Goal: Task Accomplishment & Management: Complete application form

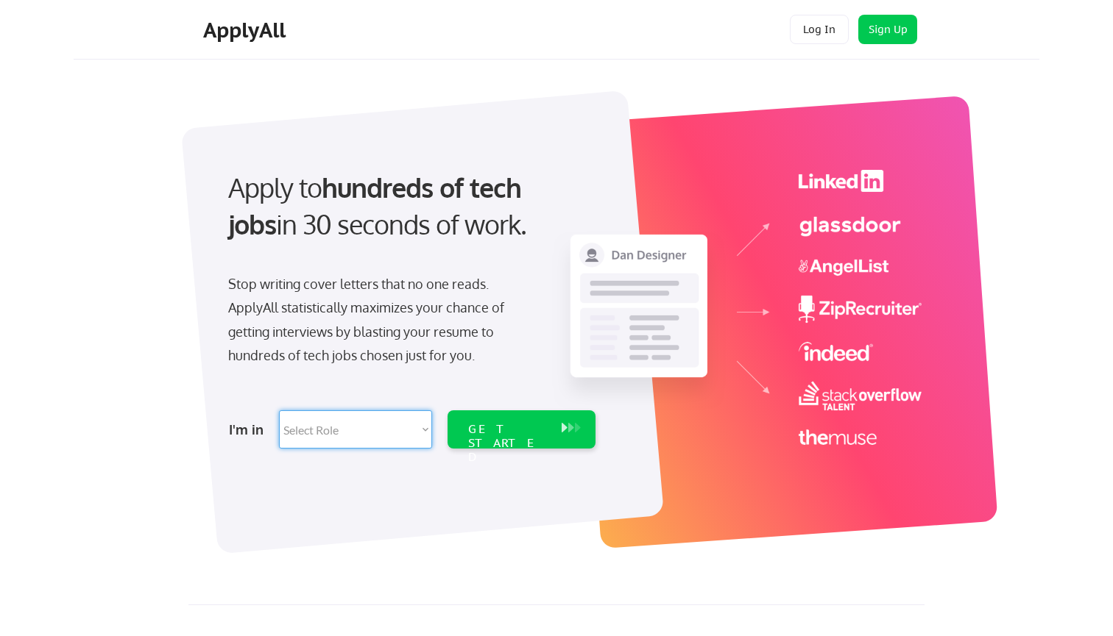
select select ""sales0""
click at [536, 431] on div "GET STARTED" at bounding box center [507, 443] width 79 height 43
select select ""sales0""
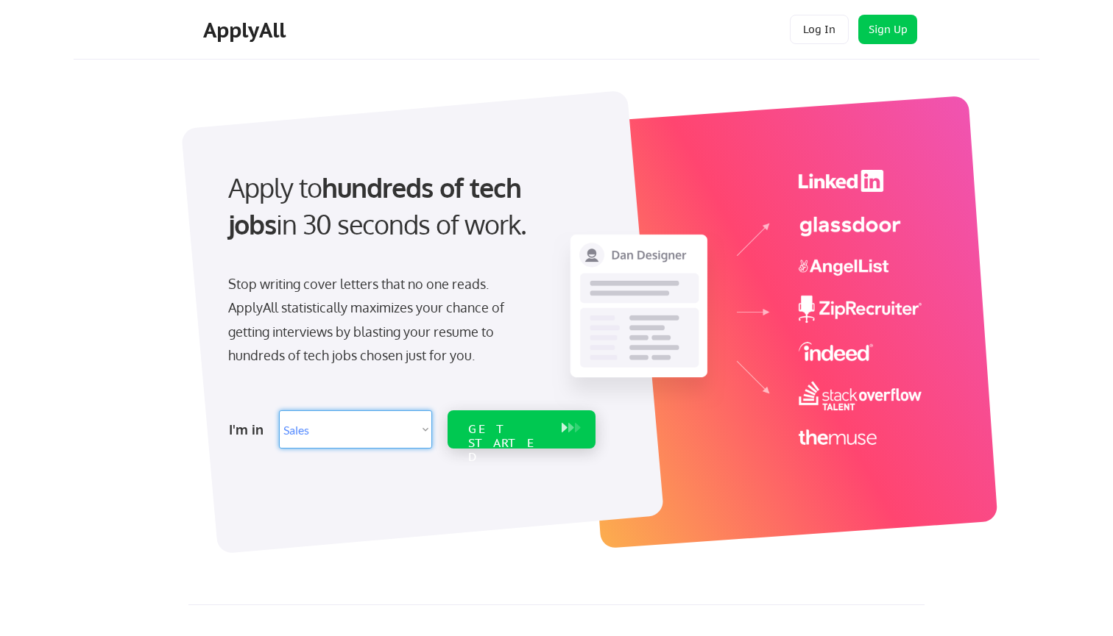
click at [494, 432] on div "GET STARTED" at bounding box center [507, 443] width 79 height 43
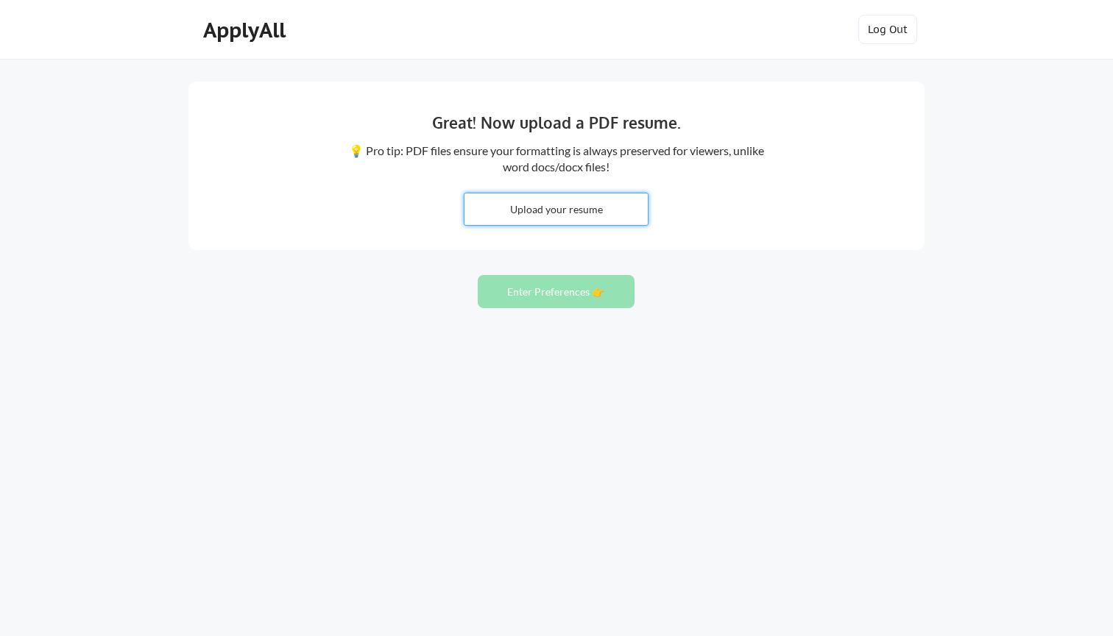
click at [550, 207] on input "file" at bounding box center [555, 210] width 183 height 32
type input "C:\fakepath\Komalpreet_Singh_Resume_2.pdf"
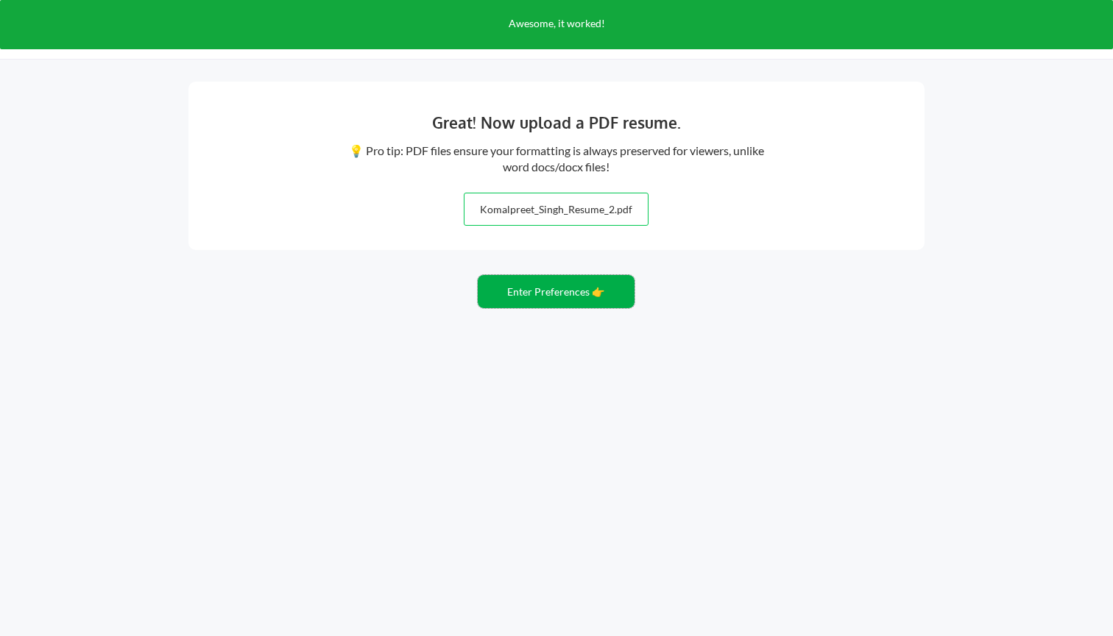
click at [588, 295] on button "Enter Preferences 👉" at bounding box center [556, 291] width 157 height 33
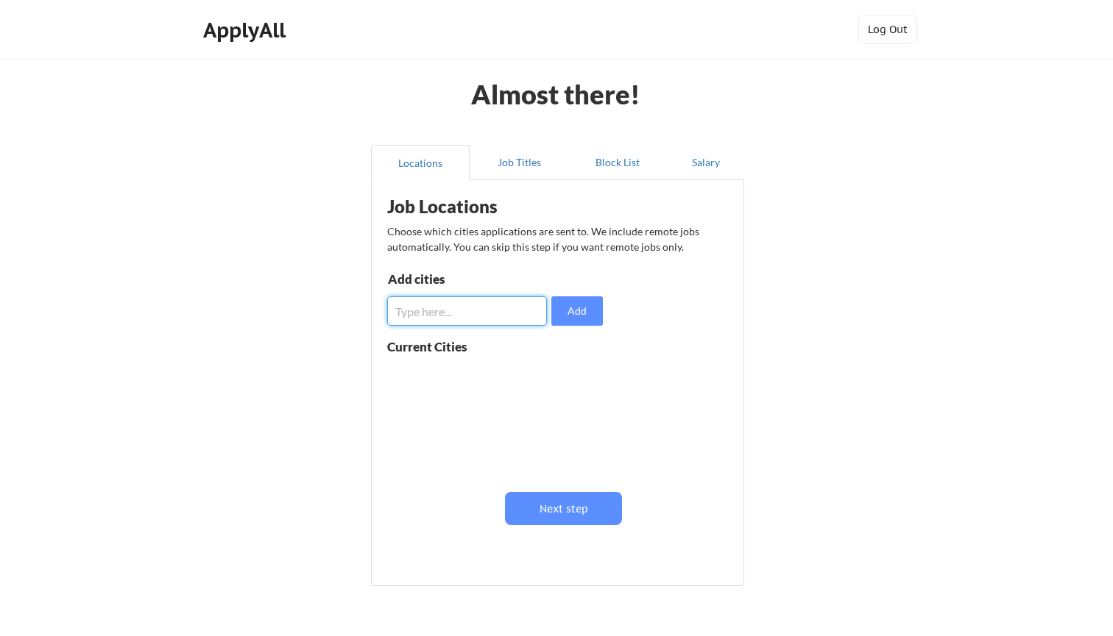
click at [519, 322] on input "input" at bounding box center [467, 311] width 160 height 29
type input "west [GEOGRAPHIC_DATA]"
click at [574, 311] on button "Add" at bounding box center [577, 311] width 52 height 29
click at [471, 317] on input "input" at bounding box center [467, 311] width 160 height 29
click at [399, 317] on input "input" at bounding box center [467, 311] width 160 height 29
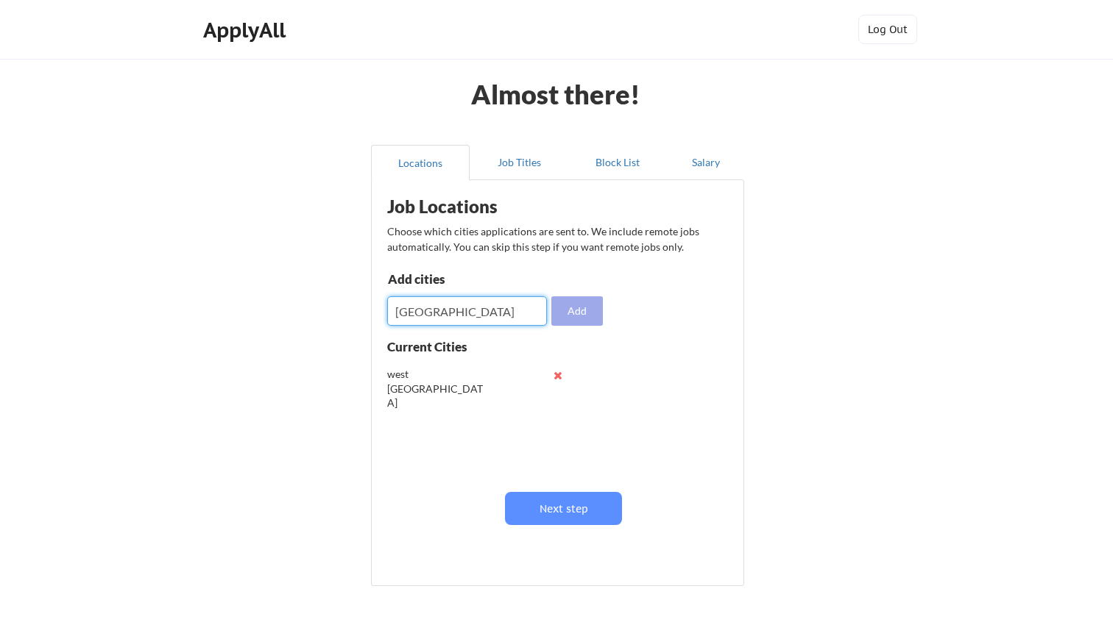
type input "[GEOGRAPHIC_DATA]"
click at [568, 312] on button "Add" at bounding box center [577, 311] width 52 height 29
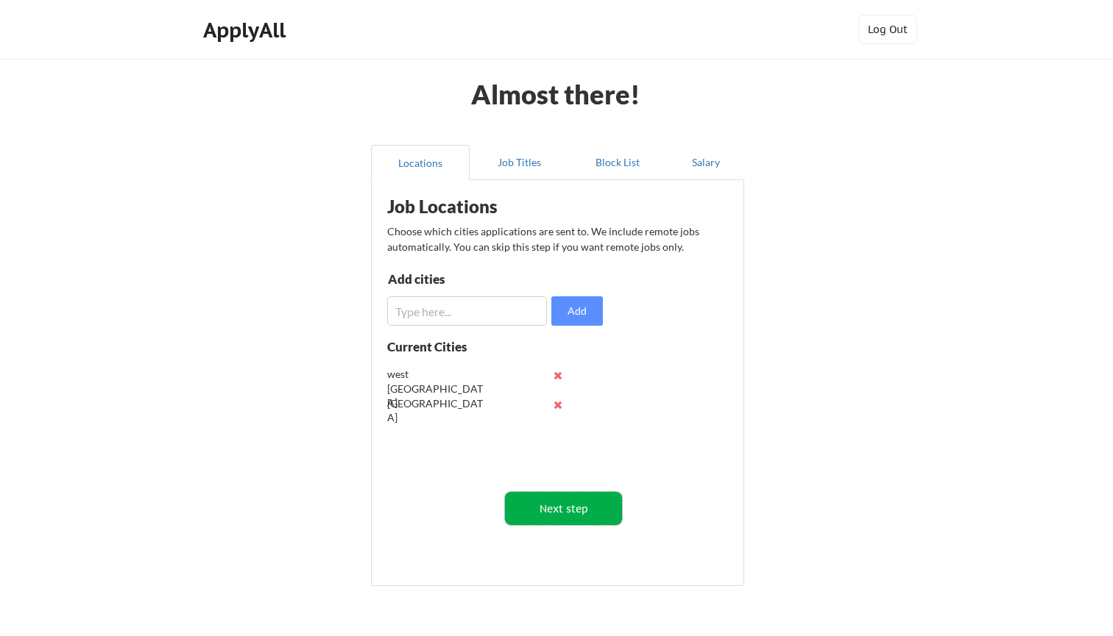
click at [556, 506] on button "Next step" at bounding box center [563, 508] width 117 height 33
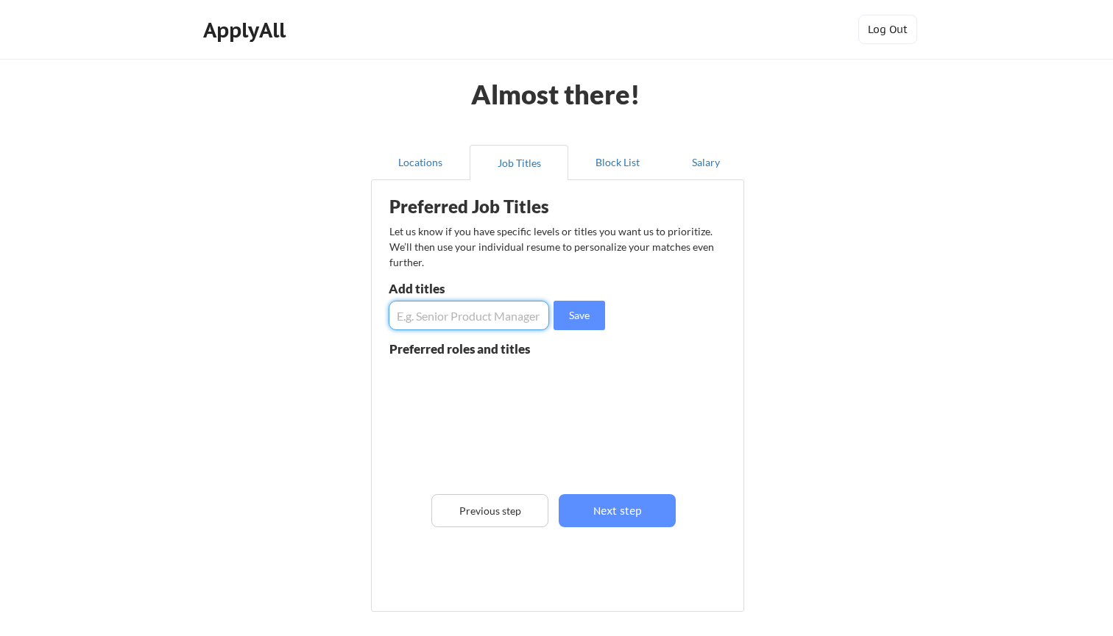
click at [434, 323] on input "input" at bounding box center [468, 315] width 160 height 29
type input "cashier"
click at [570, 317] on button "Save" at bounding box center [579, 315] width 52 height 29
click at [481, 319] on input "input" at bounding box center [468, 315] width 160 height 29
type input "brista"
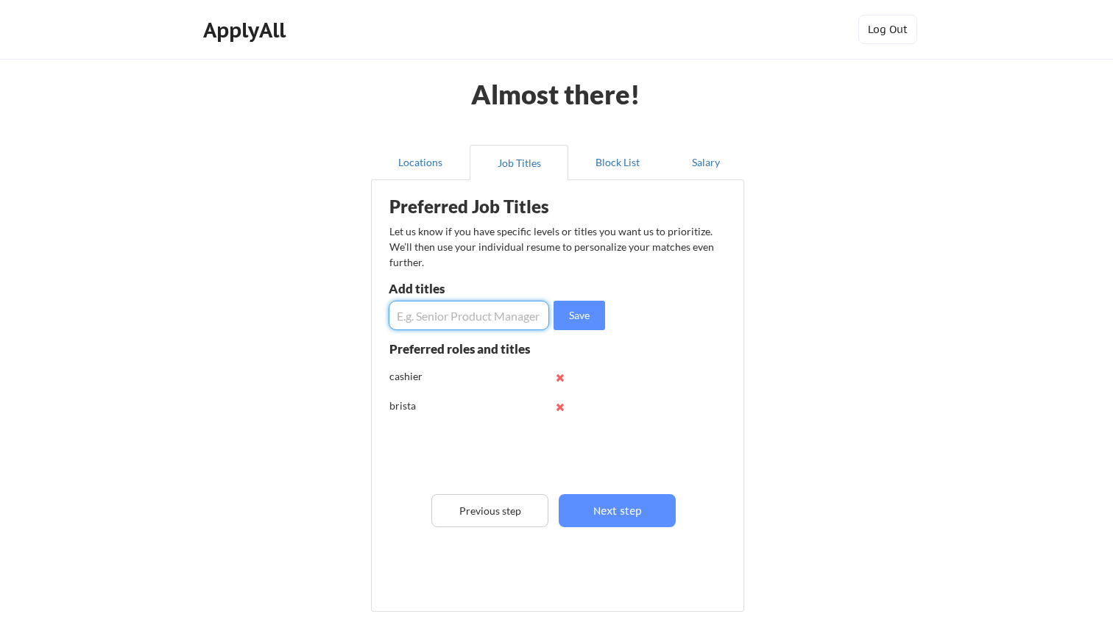
click at [427, 302] on input "input" at bounding box center [468, 315] width 160 height 29
type input "security"
click at [582, 306] on button "Save" at bounding box center [579, 315] width 52 height 29
click at [464, 321] on input "input" at bounding box center [468, 315] width 160 height 29
type input "j"
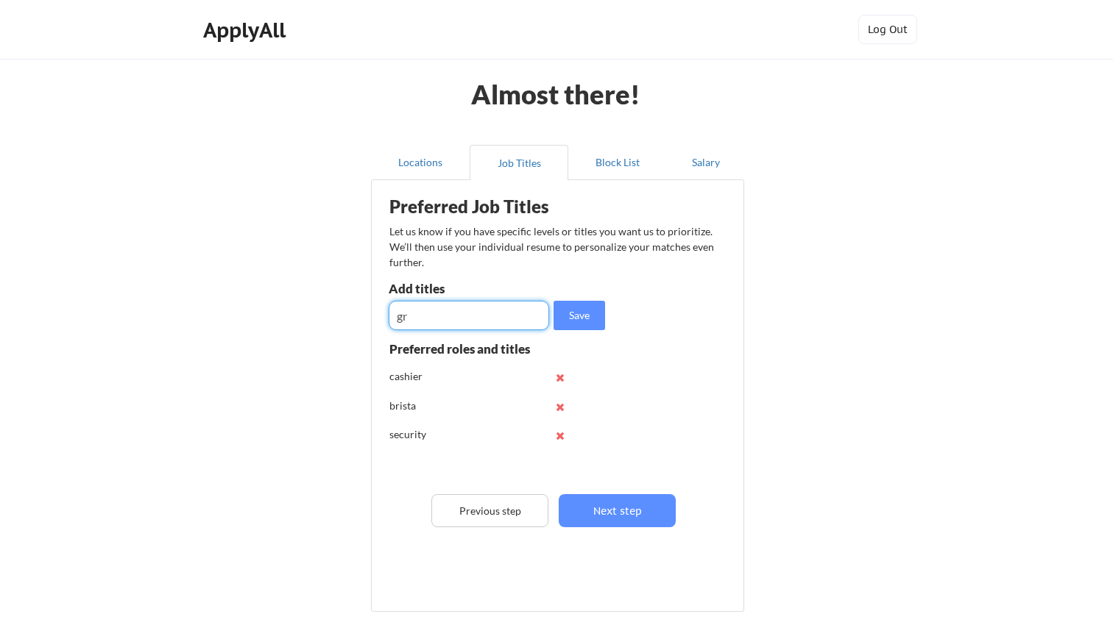
type input "g"
type input "Grocery stocker"
click at [582, 311] on button "Save" at bounding box center [579, 315] width 52 height 29
click at [451, 319] on input "input" at bounding box center [468, 315] width 160 height 29
type input "waiter"
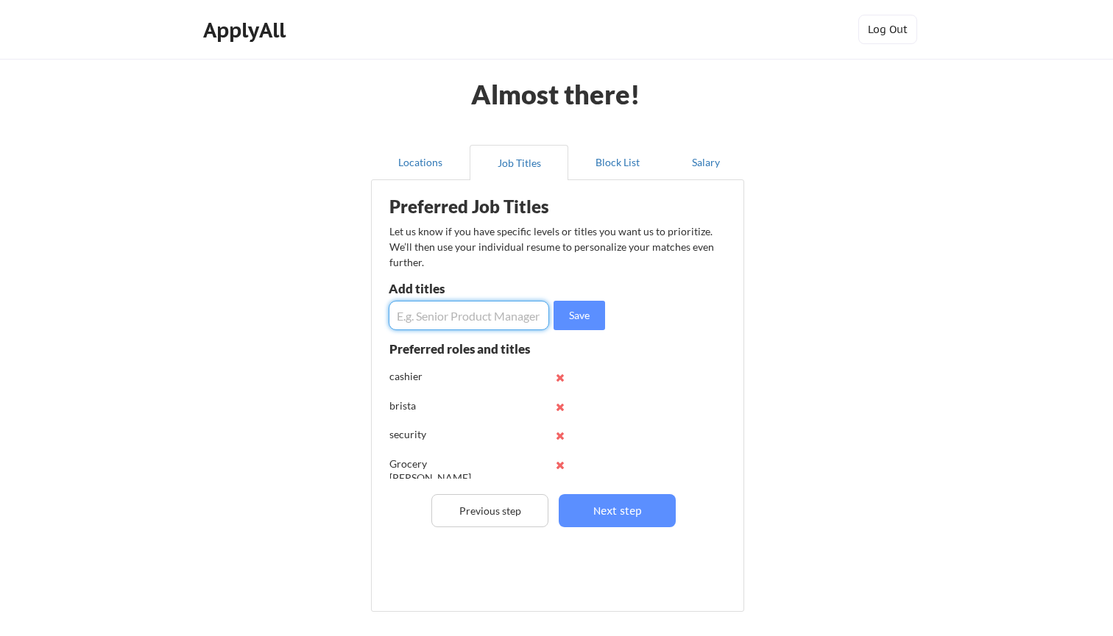
click at [475, 316] on input "input" at bounding box center [468, 315] width 160 height 29
type input "online order fulfillment"
click at [583, 316] on button "Save" at bounding box center [579, 315] width 52 height 29
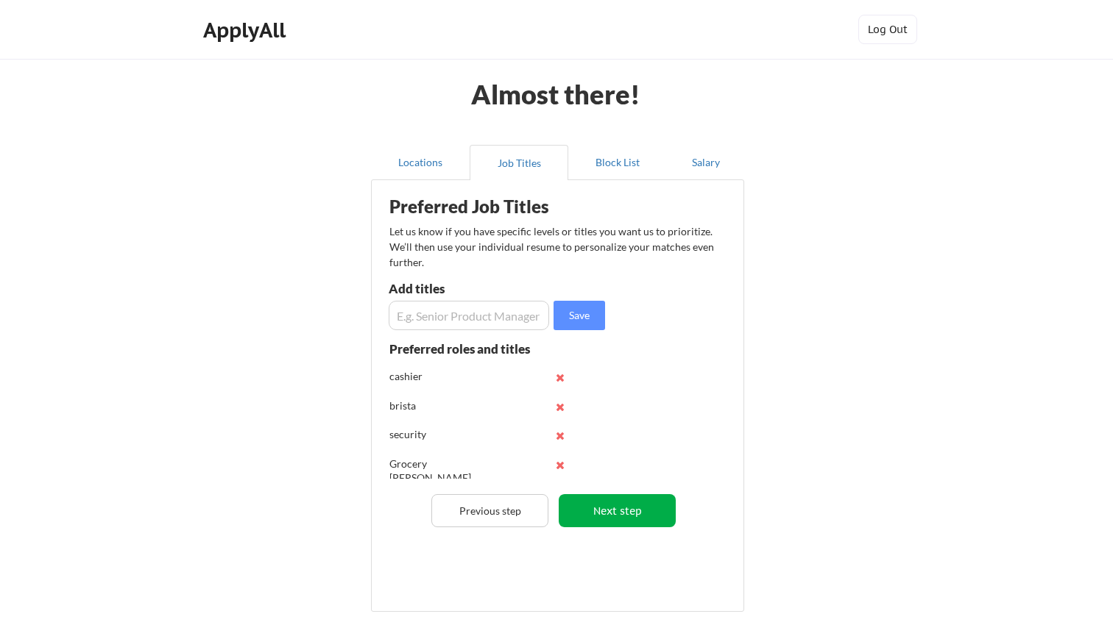
click at [628, 517] on button "Next step" at bounding box center [616, 510] width 117 height 33
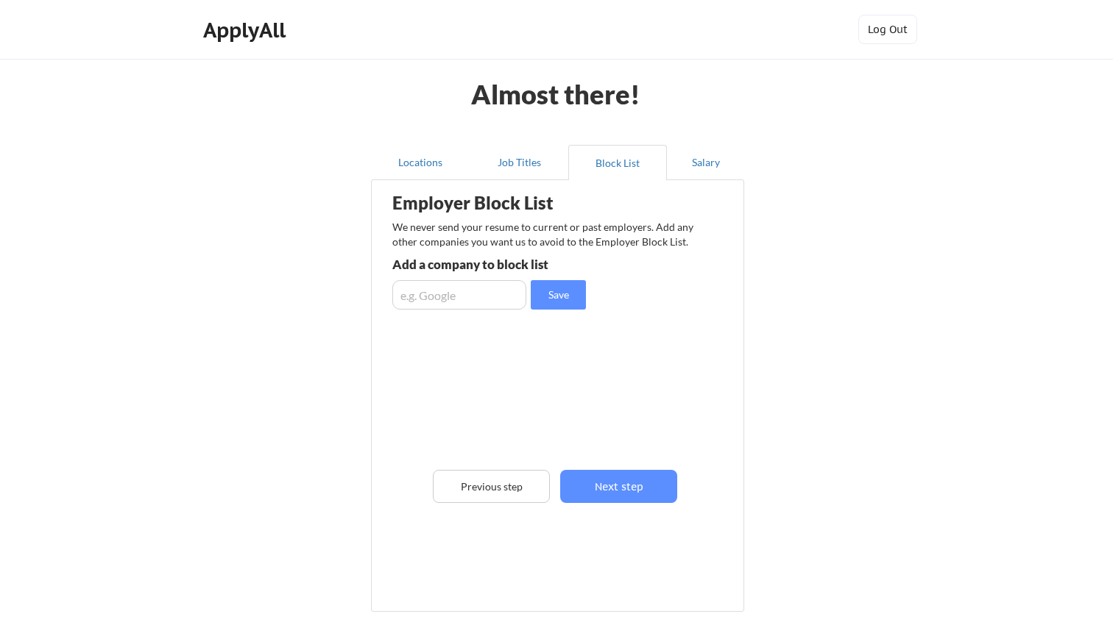
click at [489, 291] on input "input" at bounding box center [459, 294] width 134 height 29
type input "google"
click at [464, 292] on input "input" at bounding box center [459, 294] width 134 height 29
type input "cracklist"
click at [445, 294] on input "input" at bounding box center [459, 294] width 134 height 29
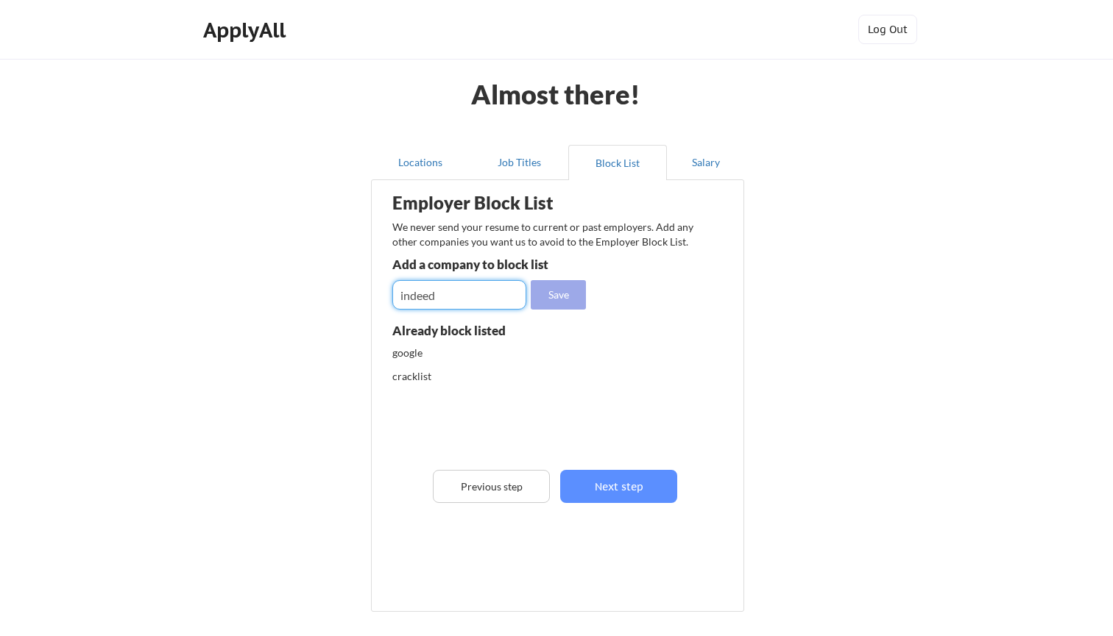
type input "indeed"
click at [546, 303] on button "Save" at bounding box center [558, 294] width 55 height 29
click at [482, 297] on input "input" at bounding box center [459, 294] width 134 height 29
type input "zip recruiter"
click at [545, 302] on button "Save" at bounding box center [558, 294] width 55 height 29
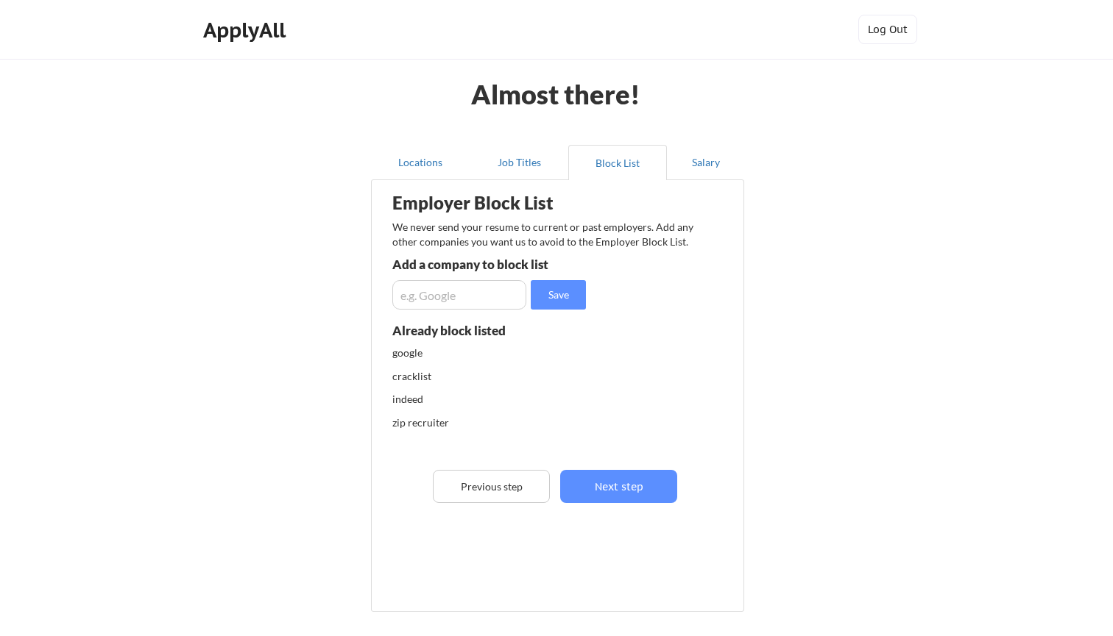
click at [424, 295] on input "input" at bounding box center [459, 294] width 134 height 29
type input "Glassdoor"
click at [549, 293] on button "Save" at bounding box center [558, 294] width 55 height 29
click at [646, 492] on button "Next step" at bounding box center [618, 486] width 117 height 33
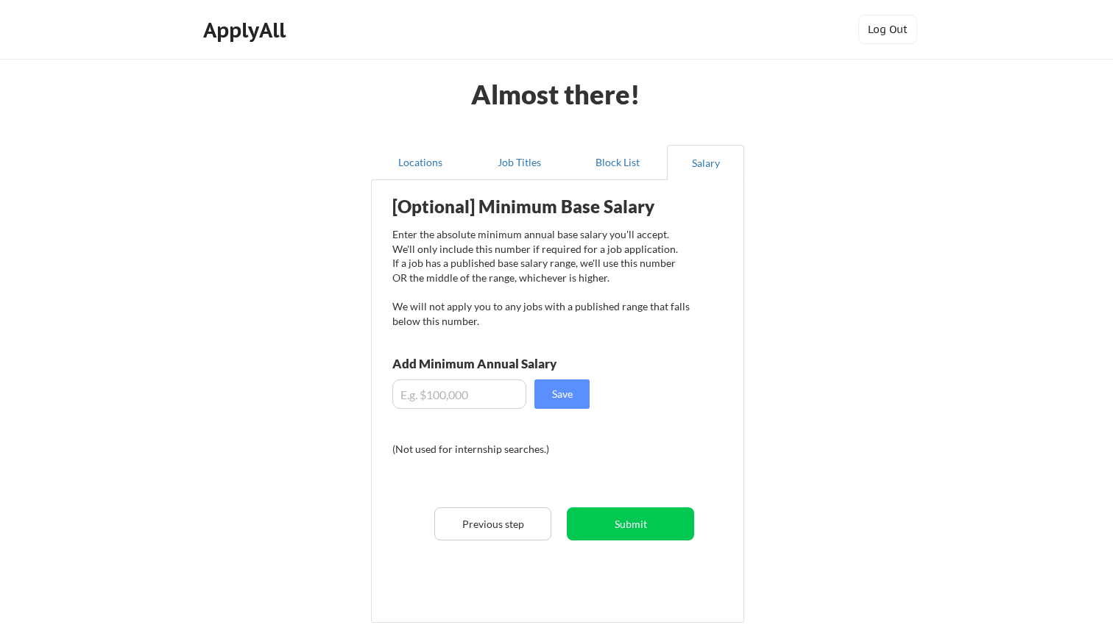
click at [476, 396] on input "input" at bounding box center [459, 394] width 134 height 29
type input "$20"
click at [564, 392] on button "Save" at bounding box center [561, 394] width 55 height 29
click at [558, 401] on button "Save" at bounding box center [561, 394] width 55 height 29
click at [615, 528] on button "Submit" at bounding box center [630, 524] width 127 height 33
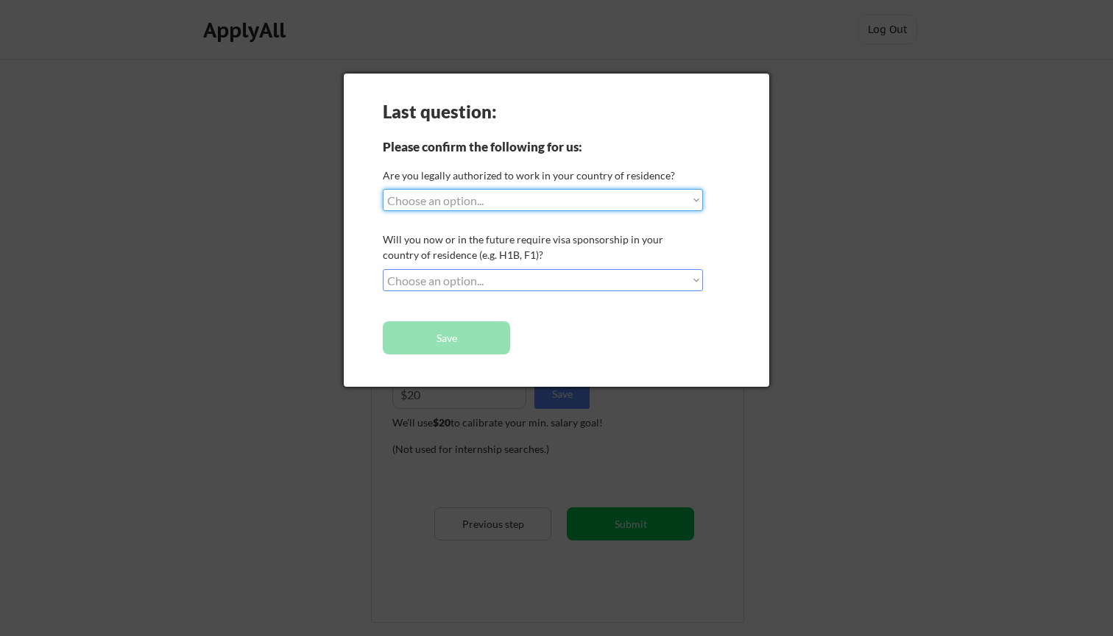
select select ""yes__i_am_a_us_green_card_holder""
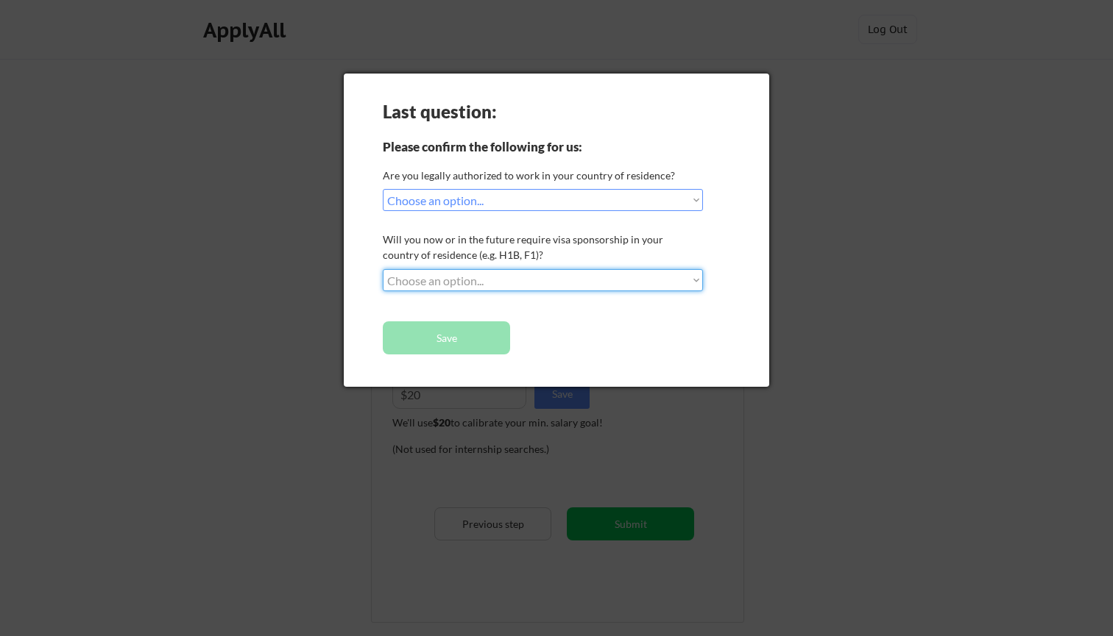
select select ""no__i_will_not_need_sponsorship""
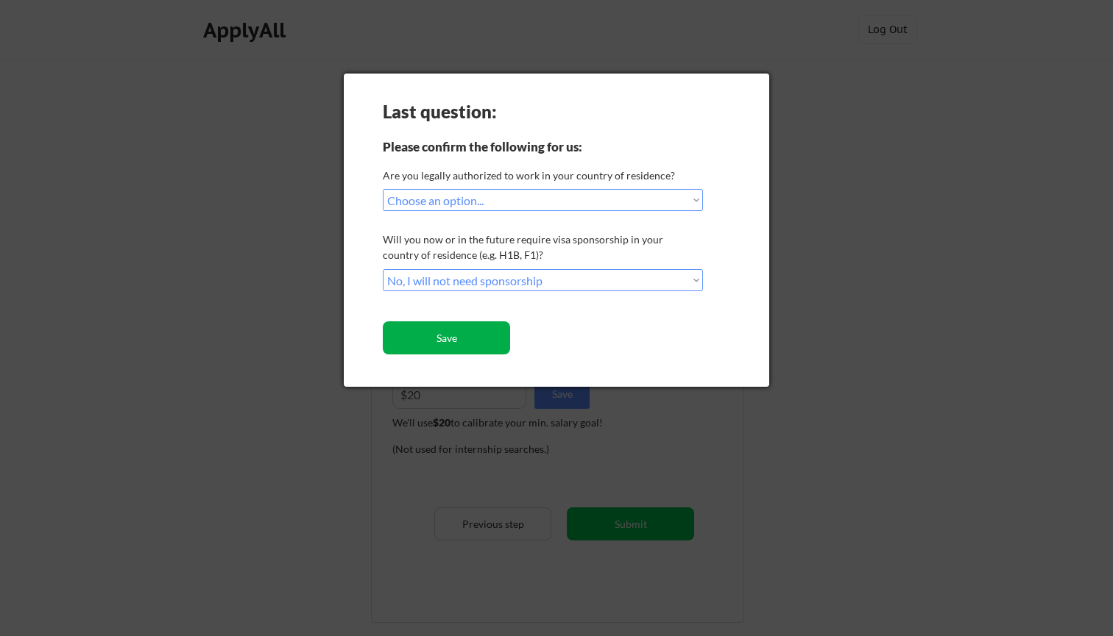
click at [469, 344] on button "Save" at bounding box center [446, 338] width 127 height 33
